Goal: Transaction & Acquisition: Purchase product/service

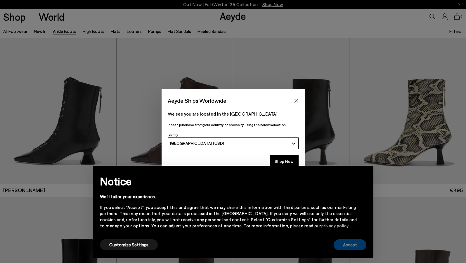
click at [352, 245] on button "Accept" at bounding box center [350, 244] width 33 height 11
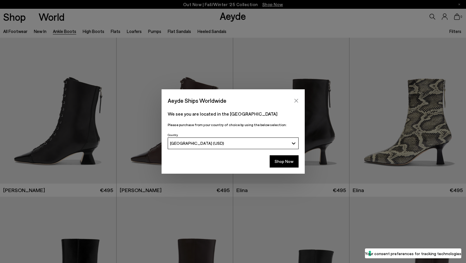
click at [295, 100] on icon "Close" at bounding box center [296, 100] width 5 height 5
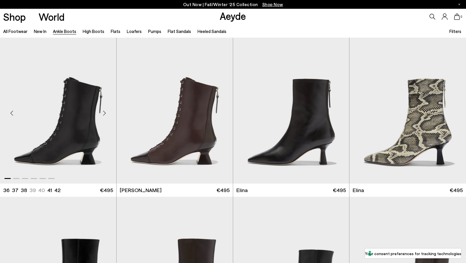
click at [61, 159] on img "1 / 6" at bounding box center [58, 111] width 116 height 146
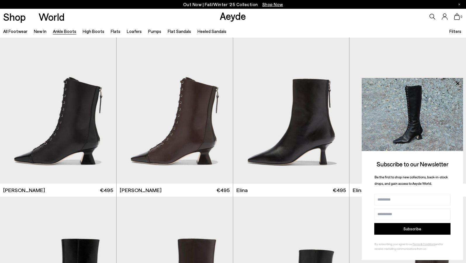
scroll to position [15, 0]
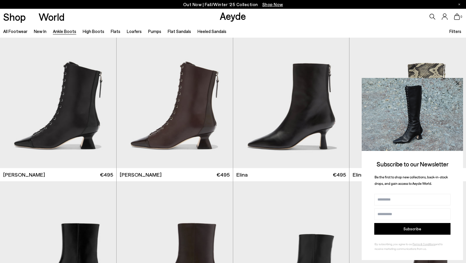
click at [457, 83] on icon at bounding box center [457, 83] width 3 height 3
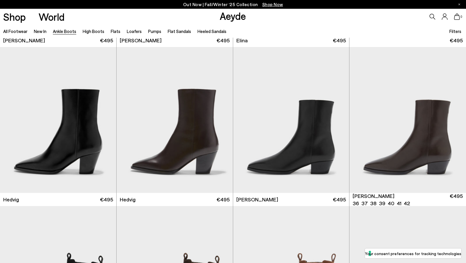
scroll to position [150, 0]
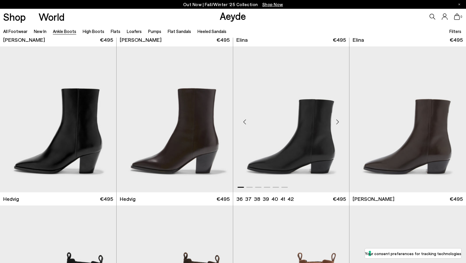
click at [293, 151] on img "1 / 6" at bounding box center [291, 119] width 116 height 146
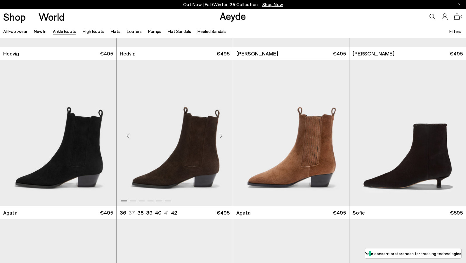
scroll to position [298, 0]
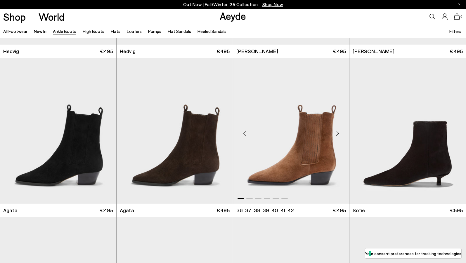
click at [298, 157] on img "1 / 6" at bounding box center [291, 131] width 116 height 146
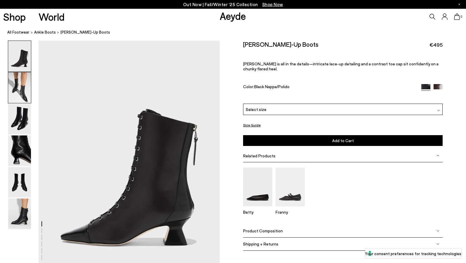
click at [20, 86] on img at bounding box center [19, 87] width 23 height 31
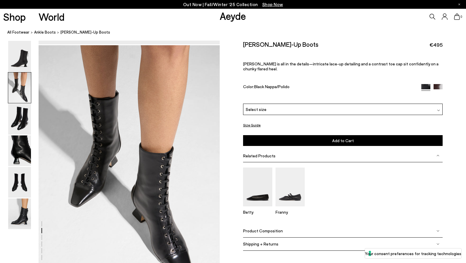
scroll to position [243, 0]
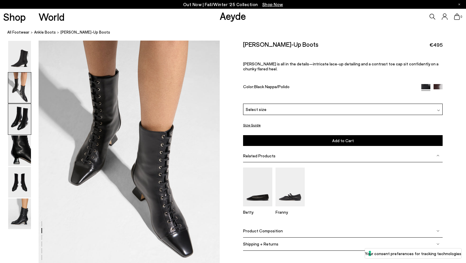
click at [24, 114] on img at bounding box center [19, 119] width 23 height 31
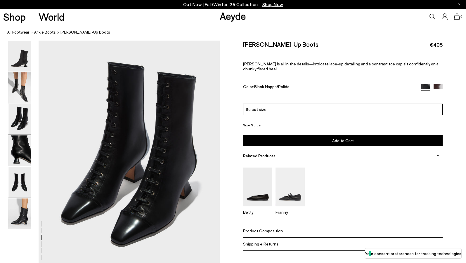
click at [17, 184] on img at bounding box center [19, 182] width 23 height 31
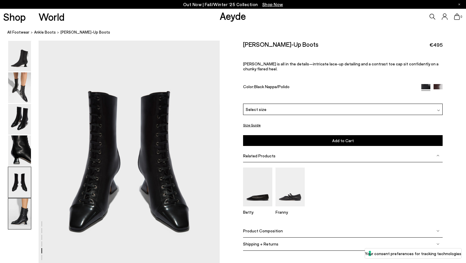
click at [15, 210] on img at bounding box center [19, 214] width 23 height 31
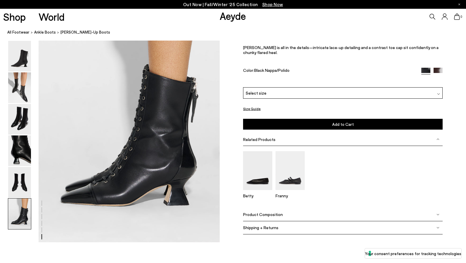
scroll to position [1253, 0]
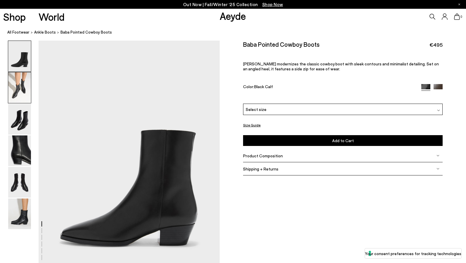
click at [22, 87] on img at bounding box center [19, 87] width 23 height 31
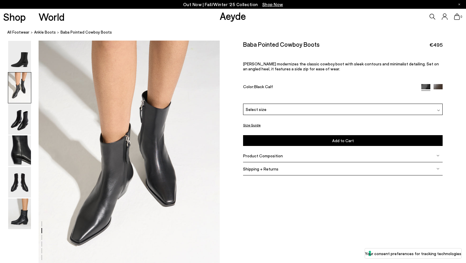
scroll to position [243, 0]
click at [22, 119] on img at bounding box center [19, 119] width 23 height 31
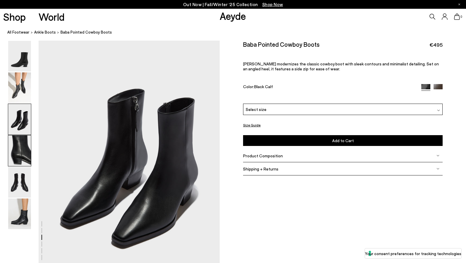
click at [17, 159] on img at bounding box center [19, 151] width 23 height 31
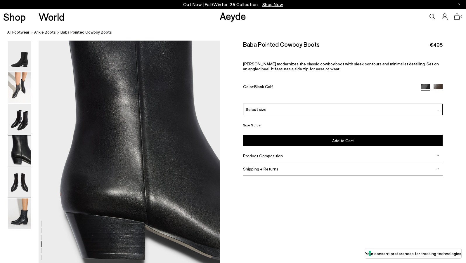
click at [17, 184] on img at bounding box center [19, 182] width 23 height 31
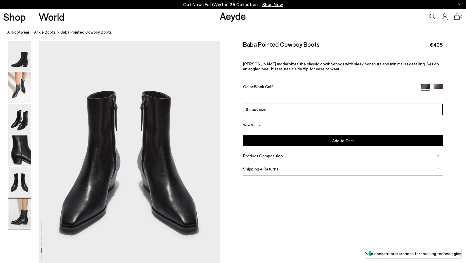
click at [19, 215] on img at bounding box center [19, 214] width 23 height 31
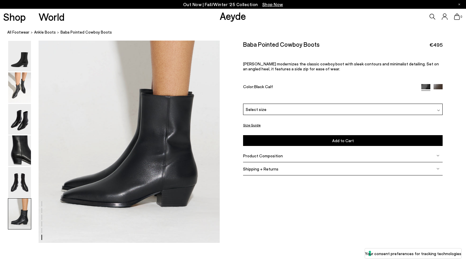
scroll to position [1253, 0]
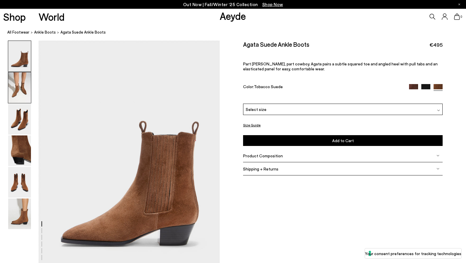
click at [26, 90] on img at bounding box center [19, 87] width 23 height 31
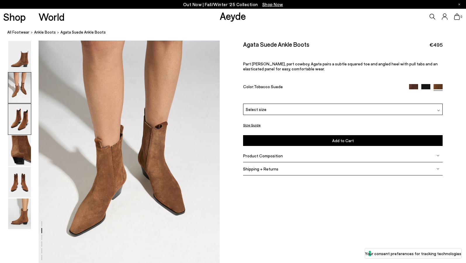
click at [24, 116] on img at bounding box center [19, 119] width 23 height 31
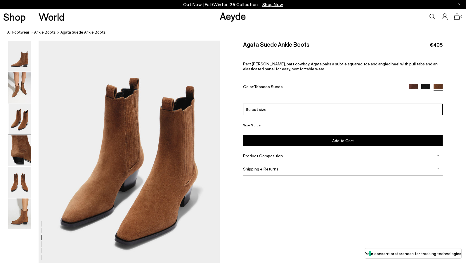
scroll to position [485, 0]
click at [21, 215] on img at bounding box center [19, 214] width 23 height 31
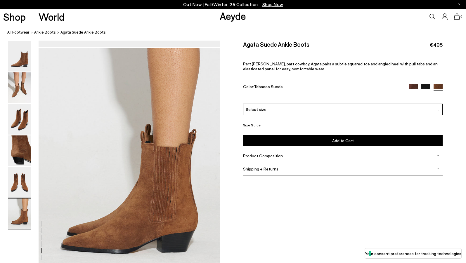
scroll to position [1253, 0]
